Goal: Information Seeking & Learning: Learn about a topic

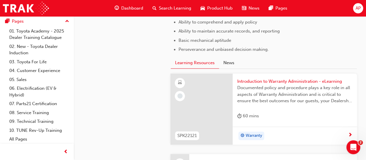
scroll to position [388, 0]
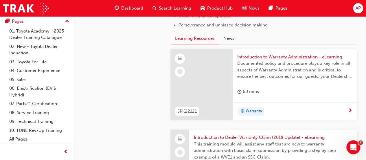
click at [257, 110] on span "Warranty" at bounding box center [254, 111] width 17 height 7
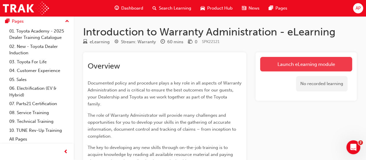
click at [310, 67] on link "Launch eLearning module" at bounding box center [306, 64] width 92 height 14
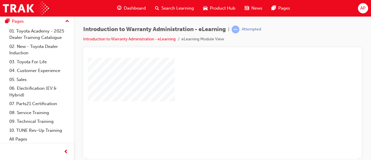
click at [206, 91] on div "play" at bounding box center [206, 91] width 0 height 0
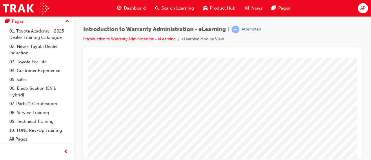
scroll to position [51, 0]
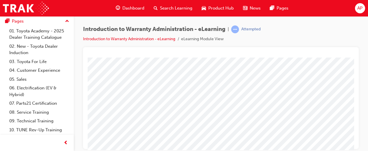
click at [361, 70] on div "Introduction to Warranty Administration - eLearning | Attempted Introduction to…" at bounding box center [221, 76] width 294 height 120
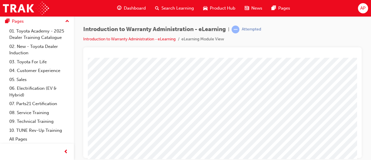
scroll to position [0, 0]
click at [328, 28] on div "Introduction to Warranty Administration - eLearning | Attempted Introduction to…" at bounding box center [222, 36] width 278 height 22
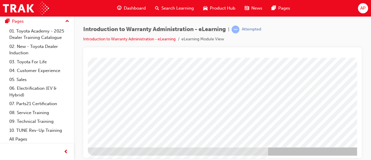
scroll to position [120, 0]
drag, startPoint x: 354, startPoint y: 72, endPoint x: 447, endPoint y: 191, distance: 151.0
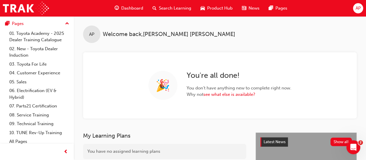
scroll to position [51, 0]
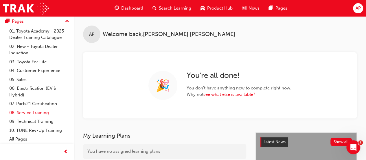
click at [43, 110] on link "08. Service Training" at bounding box center [39, 112] width 65 height 9
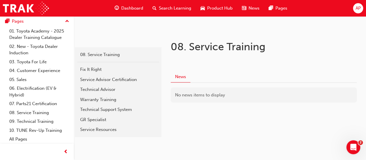
scroll to position [86, 0]
click at [107, 98] on div "Warranty Training" at bounding box center [118, 99] width 76 height 7
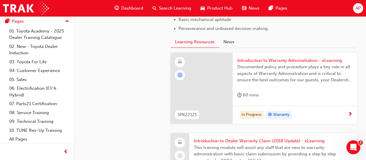
scroll to position [388, 0]
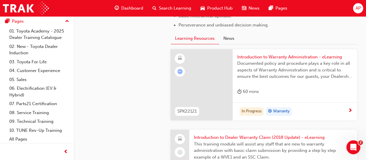
click at [287, 56] on span "Introduction to Warranty Administration - eLearning" at bounding box center [294, 57] width 115 height 7
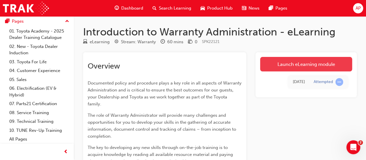
click at [303, 62] on link "Launch eLearning module" at bounding box center [306, 64] width 92 height 14
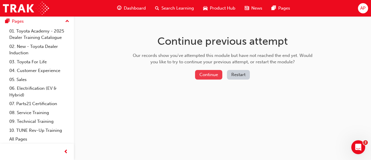
click at [212, 76] on button "Continue" at bounding box center [208, 75] width 27 height 10
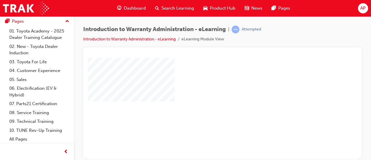
click at [206, 91] on div "play" at bounding box center [206, 91] width 0 height 0
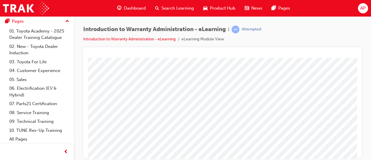
scroll to position [120, 0]
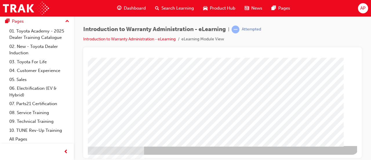
scroll to position [120, 129]
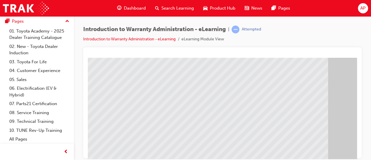
scroll to position [87, 0]
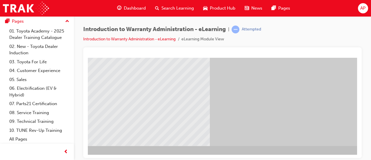
scroll to position [120, 129]
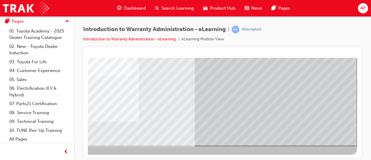
scroll to position [0, 0]
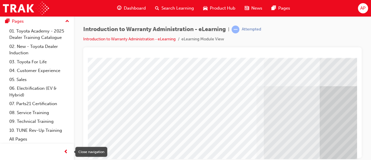
click at [67, 151] on span "prev-icon" at bounding box center [66, 151] width 4 height 7
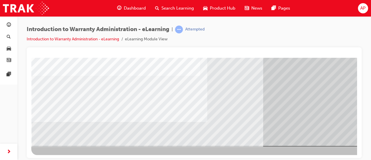
scroll to position [120, 0]
drag, startPoint x: 353, startPoint y: 78, endPoint x: 388, endPoint y: 183, distance: 110.7
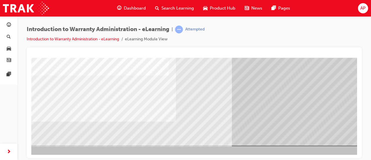
scroll to position [120, 73]
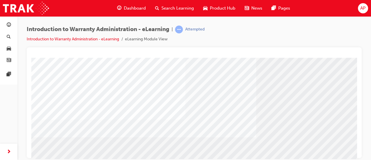
scroll to position [59, 0]
drag, startPoint x: 260, startPoint y: 63, endPoint x: 245, endPoint y: 71, distance: 17.1
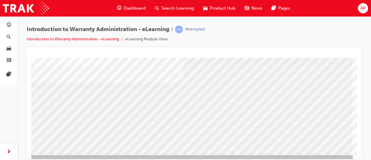
scroll to position [120, 73]
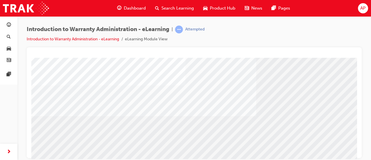
scroll to position [94, 0]
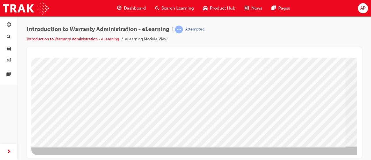
scroll to position [120, 0]
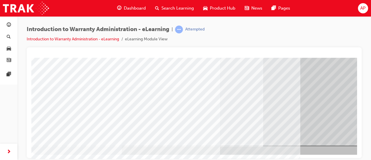
drag, startPoint x: 353, startPoint y: 83, endPoint x: 389, endPoint y: 189, distance: 111.4
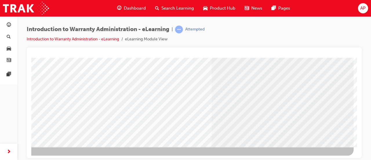
scroll to position [120, 73]
drag, startPoint x: 287, startPoint y: 156, endPoint x: 390, endPoint y: 206, distance: 114.0
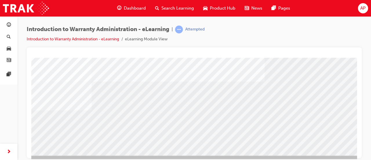
scroll to position [112, 0]
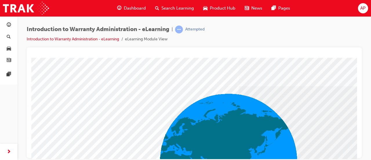
scroll to position [41, 0]
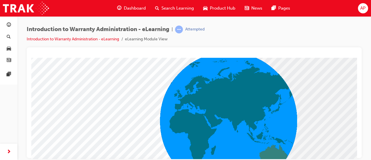
drag, startPoint x: 356, startPoint y: 68, endPoint x: 392, endPoint y: 142, distance: 82.1
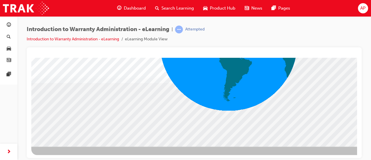
scroll to position [120, 0]
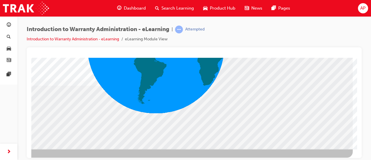
scroll to position [120, 73]
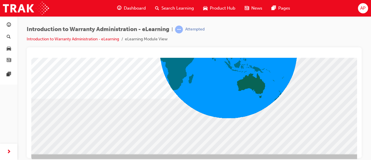
scroll to position [114, 0]
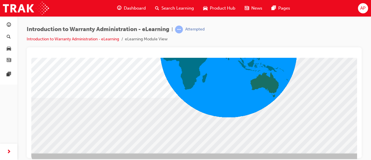
drag, startPoint x: 355, startPoint y: 100, endPoint x: 389, endPoint y: 180, distance: 86.8
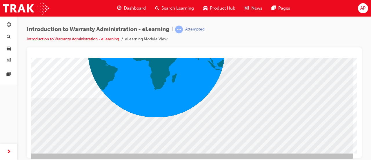
scroll to position [114, 73]
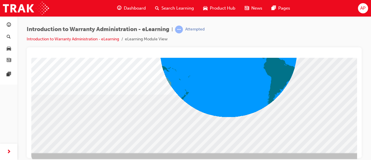
scroll to position [120, 0]
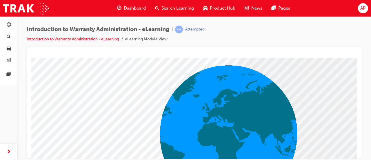
scroll to position [24, 0]
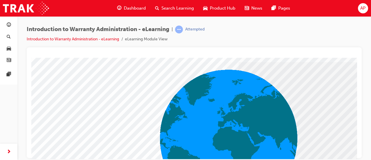
drag, startPoint x: 354, startPoint y: 74, endPoint x: 389, endPoint y: 142, distance: 75.6
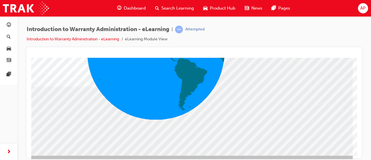
scroll to position [120, 73]
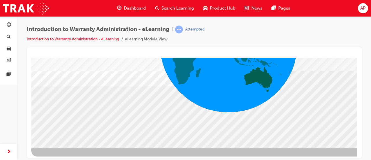
scroll to position [120, 0]
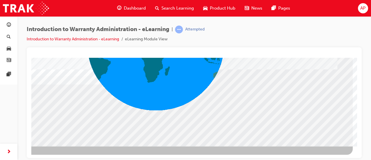
drag, startPoint x: 284, startPoint y: 156, endPoint x: 388, endPoint y: 201, distance: 113.1
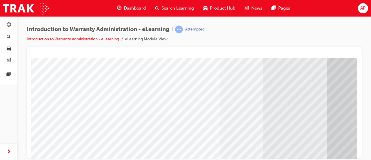
scroll to position [94, 0]
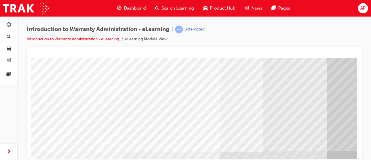
drag, startPoint x: 355, startPoint y: 92, endPoint x: 389, endPoint y: 197, distance: 109.9
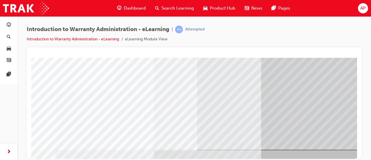
scroll to position [116, 73]
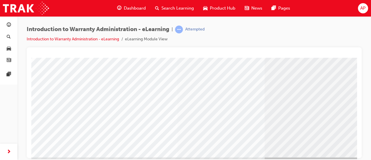
scroll to position [120, 0]
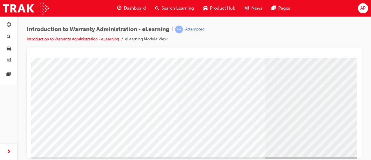
scroll to position [116, 0]
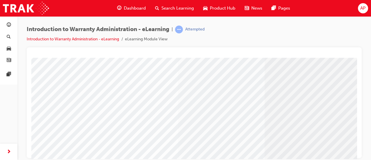
scroll to position [108, 0]
drag, startPoint x: 356, startPoint y: 84, endPoint x: 388, endPoint y: 157, distance: 79.6
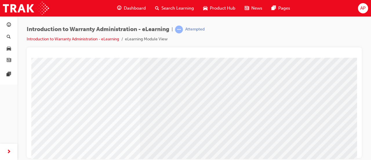
scroll to position [107, 40]
drag, startPoint x: 282, startPoint y: 155, endPoint x: 345, endPoint y: 216, distance: 87.6
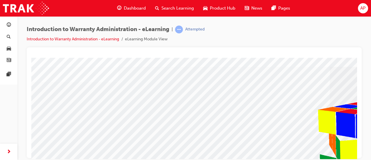
scroll to position [28, 0]
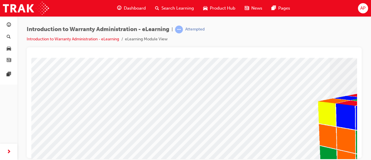
drag, startPoint x: 354, startPoint y: 87, endPoint x: 388, endPoint y: 156, distance: 76.8
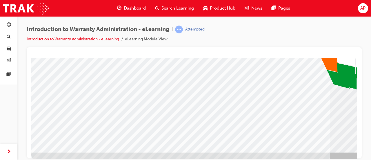
scroll to position [115, 0]
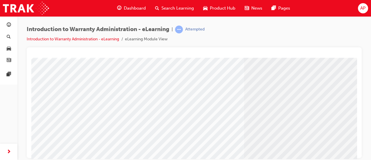
scroll to position [68, 0]
drag, startPoint x: 355, startPoint y: 80, endPoint x: 389, endPoint y: 165, distance: 91.2
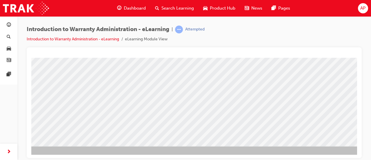
scroll to position [120, 73]
drag, startPoint x: 279, startPoint y: 156, endPoint x: 392, endPoint y: 213, distance: 126.5
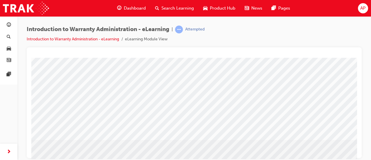
scroll to position [54, 0]
drag, startPoint x: 355, startPoint y: 131, endPoint x: 393, endPoint y: 162, distance: 49.1
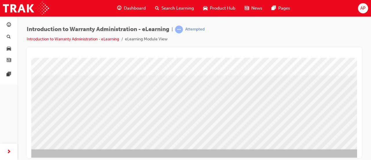
scroll to position [120, 13]
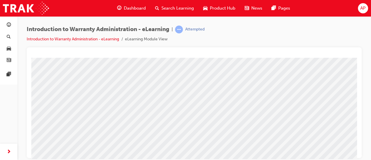
scroll to position [60, 0]
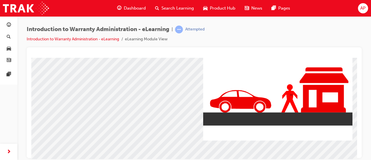
scroll to position [52, 18]
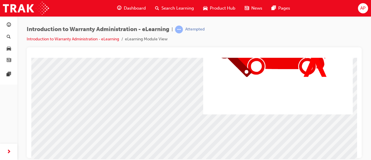
scroll to position [80, 18]
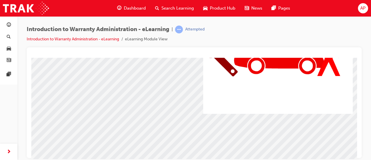
drag, startPoint x: 354, startPoint y: 89, endPoint x: 389, endPoint y: 158, distance: 77.0
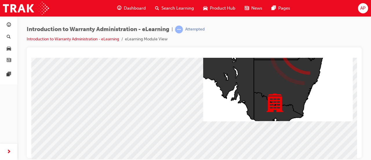
scroll to position [72, 18]
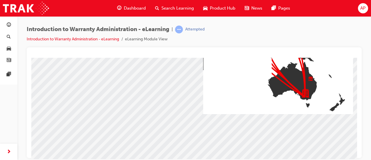
scroll to position [84, 18]
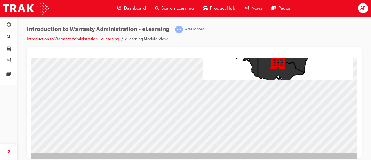
scroll to position [114, 18]
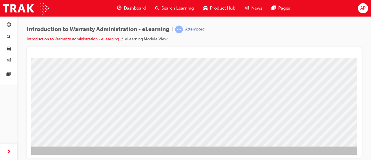
scroll to position [120, 73]
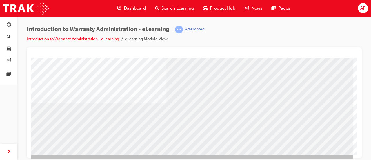
scroll to position [112, 72]
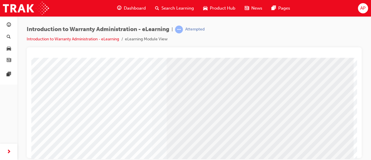
scroll to position [89, 72]
drag, startPoint x: 354, startPoint y: 79, endPoint x: 388, endPoint y: 163, distance: 90.5
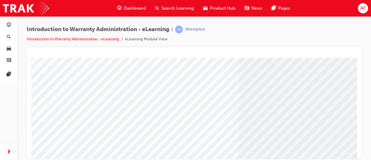
scroll to position [107, 0]
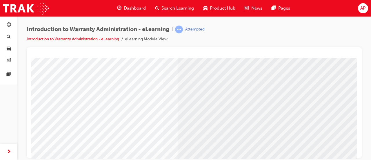
drag, startPoint x: 354, startPoint y: 85, endPoint x: 392, endPoint y: 183, distance: 105.5
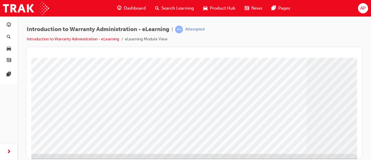
scroll to position [120, 0]
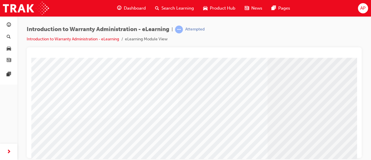
scroll to position [85, 63]
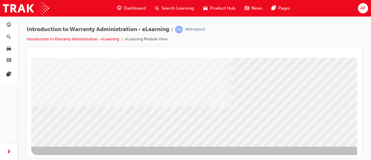
scroll to position [120, 0]
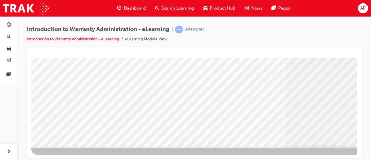
drag, startPoint x: 355, startPoint y: 86, endPoint x: 389, endPoint y: 193, distance: 112.8
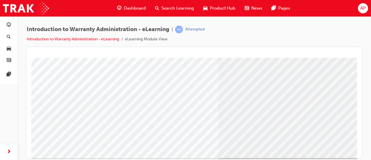
scroll to position [109, 73]
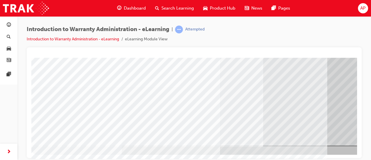
scroll to position [120, 0]
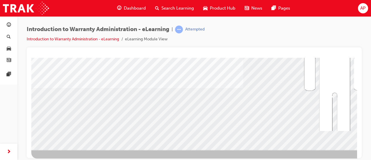
scroll to position [117, 0]
drag, startPoint x: 354, startPoint y: 71, endPoint x: 391, endPoint y: 175, distance: 110.4
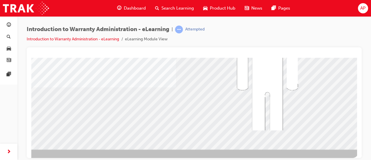
scroll to position [117, 68]
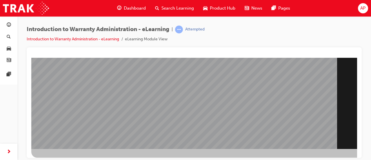
scroll to position [120, 0]
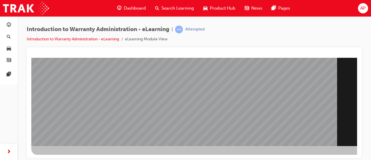
drag, startPoint x: 354, startPoint y: 85, endPoint x: 389, endPoint y: 195, distance: 116.3
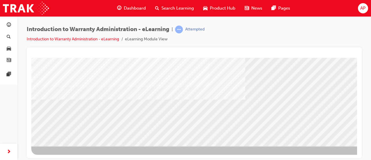
drag, startPoint x: 356, startPoint y: 67, endPoint x: 389, endPoint y: 173, distance: 110.7
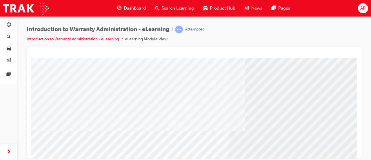
scroll to position [90, 0]
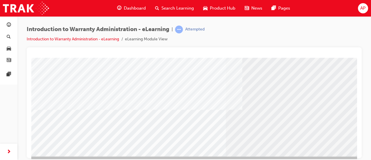
scroll to position [120, 3]
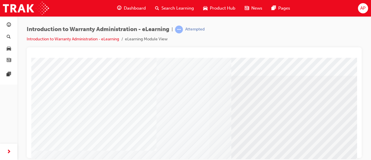
scroll to position [9, 0]
drag, startPoint x: 354, startPoint y: 67, endPoint x: 388, endPoint y: 133, distance: 74.2
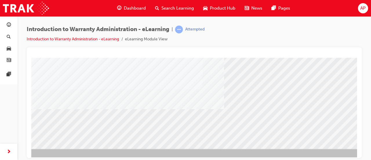
scroll to position [120, 7]
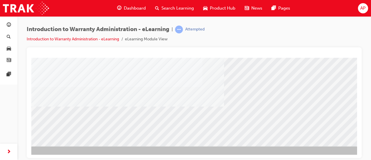
drag, startPoint x: 354, startPoint y: 71, endPoint x: 388, endPoint y: 177, distance: 111.2
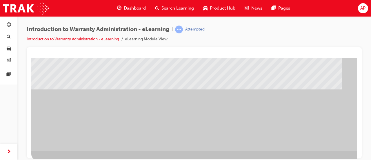
scroll to position [120, 0]
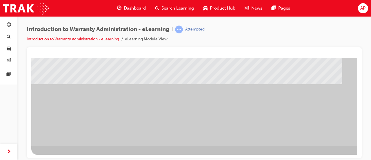
drag, startPoint x: 356, startPoint y: 77, endPoint x: 388, endPoint y: 188, distance: 115.3
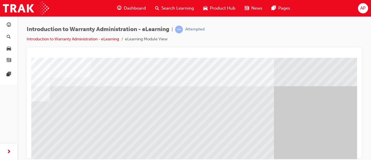
scroll to position [0, 0]
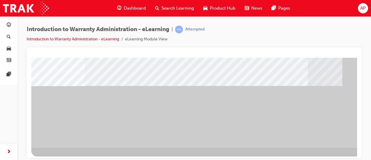
scroll to position [120, 0]
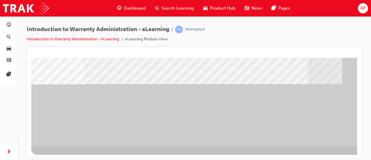
drag, startPoint x: 354, startPoint y: 68, endPoint x: 389, endPoint y: 174, distance: 111.0
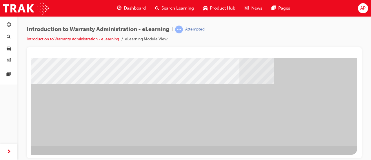
drag, startPoint x: 285, startPoint y: 155, endPoint x: 389, endPoint y: 205, distance: 114.9
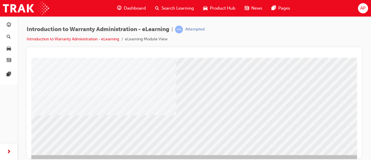
scroll to position [112, 73]
drag, startPoint x: 278, startPoint y: 156, endPoint x: 389, endPoint y: 209, distance: 122.6
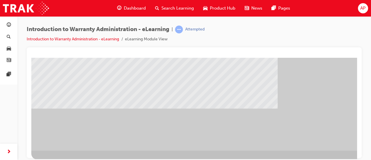
scroll to position [120, 0]
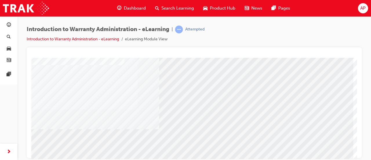
scroll to position [120, 72]
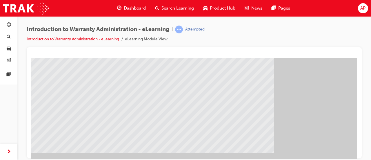
scroll to position [51, 73]
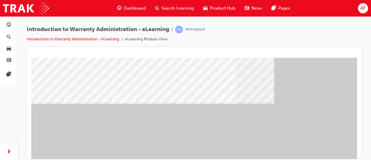
scroll to position [120, 73]
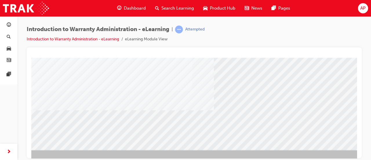
scroll to position [117, 73]
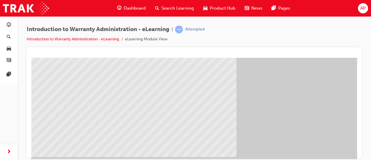
scroll to position [54, 38]
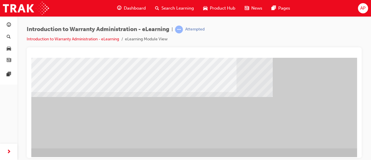
scroll to position [120, 38]
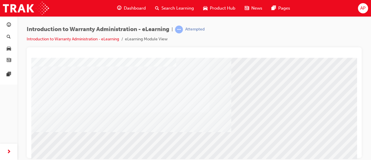
scroll to position [95, 0]
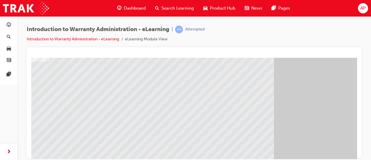
scroll to position [37, 73]
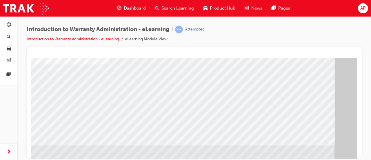
scroll to position [37, 13]
drag, startPoint x: 357, startPoint y: 93, endPoint x: 357, endPoint y: 100, distance: 7.8
click at [357, 100] on div at bounding box center [194, 102] width 335 height 110
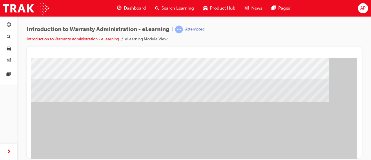
scroll to position [106, 13]
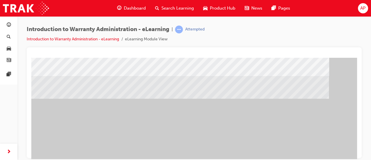
drag, startPoint x: 354, startPoint y: 94, endPoint x: 388, endPoint y: 179, distance: 91.8
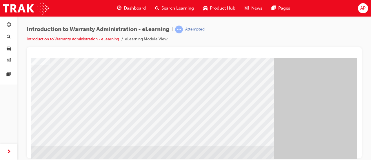
scroll to position [34, 73]
drag, startPoint x: 353, startPoint y: 129, endPoint x: 389, endPoint y: 157, distance: 45.1
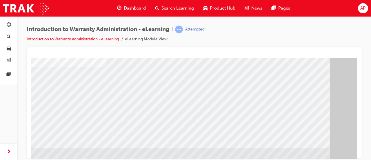
scroll to position [120, 12]
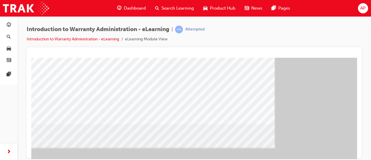
scroll to position [120, 73]
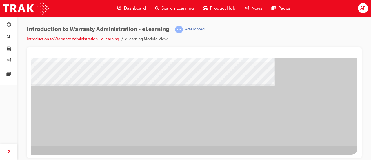
drag, startPoint x: 353, startPoint y: 108, endPoint x: 389, endPoint y: 204, distance: 102.1
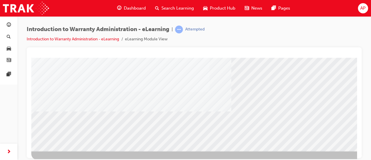
scroll to position [119, 0]
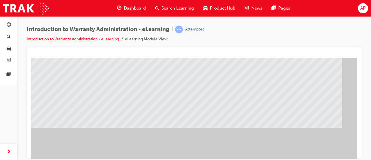
scroll to position [78, 0]
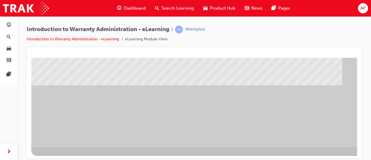
scroll to position [120, 0]
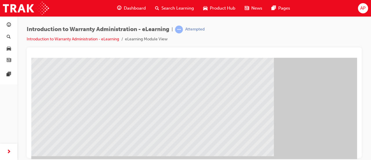
scroll to position [48, 73]
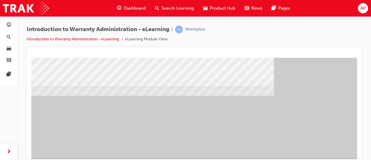
scroll to position [112, 73]
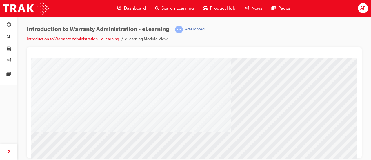
scroll to position [96, 0]
drag, startPoint x: 355, startPoint y: 85, endPoint x: 391, endPoint y: 173, distance: 95.9
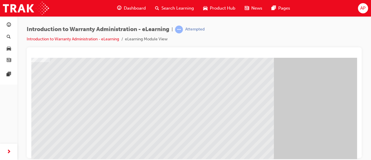
scroll to position [36, 73]
drag, startPoint x: 356, startPoint y: 142, endPoint x: 392, endPoint y: 166, distance: 43.7
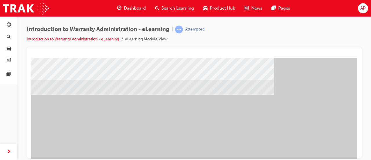
scroll to position [120, 73]
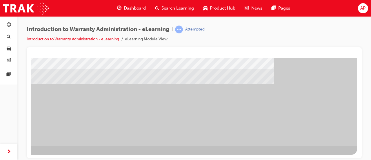
drag, startPoint x: 355, startPoint y: 97, endPoint x: 388, endPoint y: 190, distance: 98.7
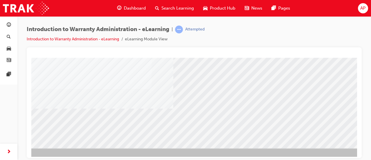
scroll to position [118, 73]
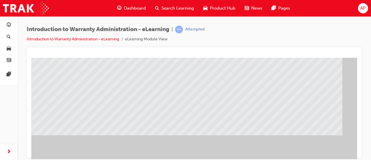
scroll to position [66, 0]
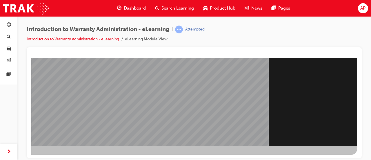
scroll to position [120, 73]
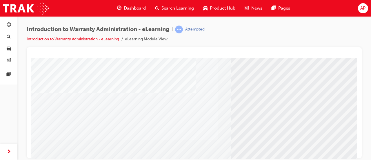
scroll to position [68, 0]
drag, startPoint x: 355, startPoint y: 73, endPoint x: 390, endPoint y: 157, distance: 91.0
drag, startPoint x: 115, startPoint y: 104, endPoint x: 101, endPoint y: 105, distance: 13.4
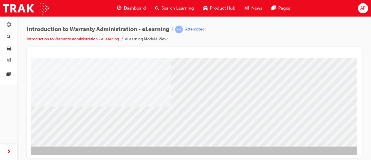
scroll to position [120, 73]
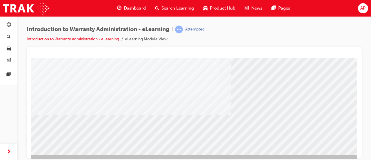
scroll to position [113, 0]
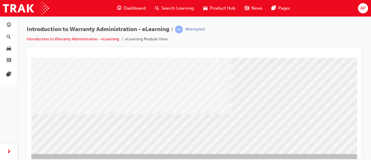
drag, startPoint x: 354, startPoint y: 75, endPoint x: 389, endPoint y: 177, distance: 108.1
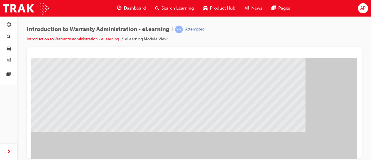
scroll to position [84, 0]
drag, startPoint x: 354, startPoint y: 74, endPoint x: 389, endPoint y: 165, distance: 97.2
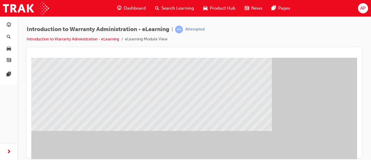
scroll to position [84, 33]
drag, startPoint x: 215, startPoint y: 156, endPoint x: 276, endPoint y: 216, distance: 86.0
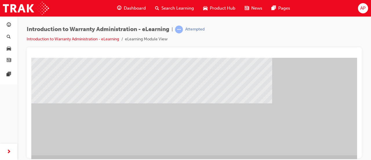
scroll to position [120, 33]
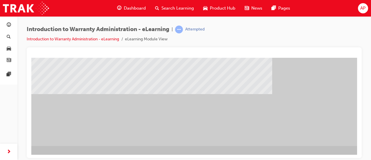
drag, startPoint x: 356, startPoint y: 100, endPoint x: 388, endPoint y: 179, distance: 84.9
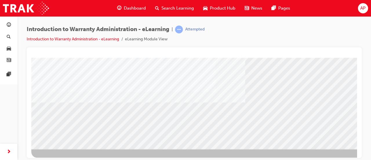
scroll to position [119, 0]
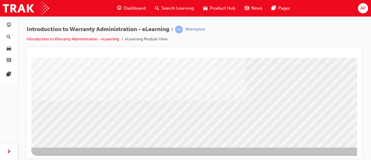
drag, startPoint x: 354, startPoint y: 80, endPoint x: 391, endPoint y: 184, distance: 110.3
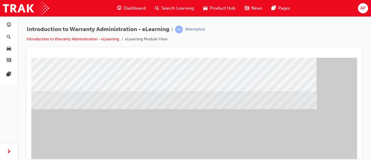
scroll to position [120, 0]
